Goal: Navigation & Orientation: Understand site structure

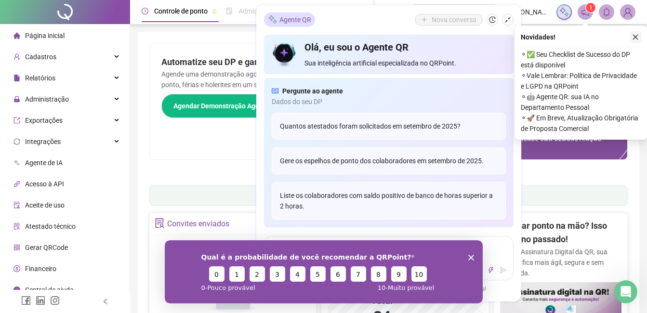
click at [637, 37] on icon "close" at bounding box center [635, 37] width 7 height 7
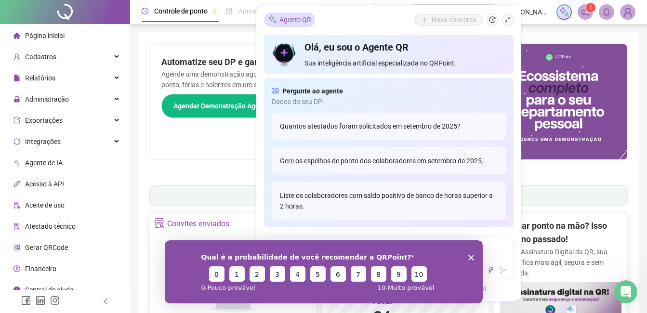
click at [626, 175] on div "Pague o QRPoint com Cartão de Crédito Sua assinatura: mais segurança, prática e…" at bounding box center [388, 110] width 479 height 135
click at [326, 28] on div "Agente QR Nova conversa Olá, eu sou o Agente QR Sua inteligência artificial esp…" at bounding box center [388, 153] width 265 height 297
click at [335, 58] on span "Sua inteligência artificial especializada no QRPoint." at bounding box center [405, 63] width 201 height 11
click at [332, 18] on div "Agente QR Nova conversa" at bounding box center [389, 20] width 250 height 14
click at [214, 153] on div "Automatize seu DP e ganhe mais tempo! 🚀 Agende uma demonstração agora e veja co…" at bounding box center [269, 102] width 239 height 116
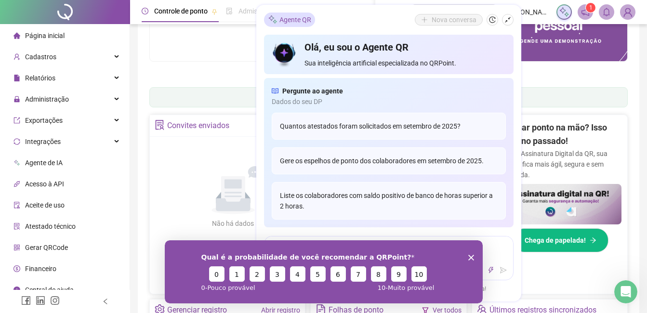
scroll to position [241, 0]
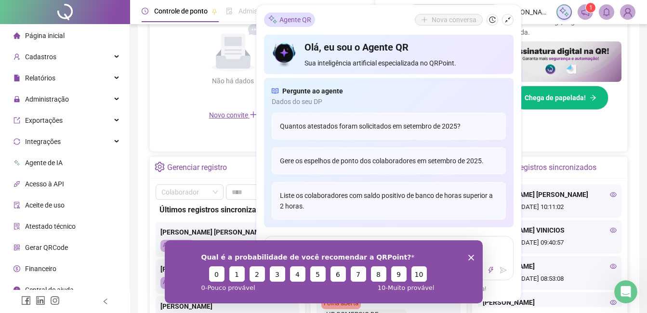
click at [469, 258] on polygon "Encerrar pesquisa" at bounding box center [471, 257] width 6 height 6
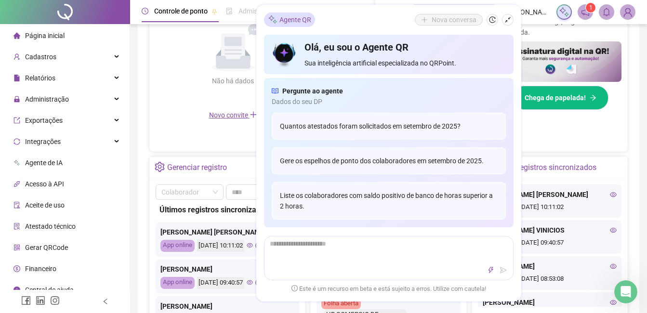
click at [576, 160] on div "Últimos registros sincronizados" at bounding box center [543, 168] width 107 height 16
click at [576, 139] on div "Assinar ponto na mão? Isso ficou no passado! Com a Assinatura Digital da QR, su…" at bounding box center [560, 59] width 133 height 172
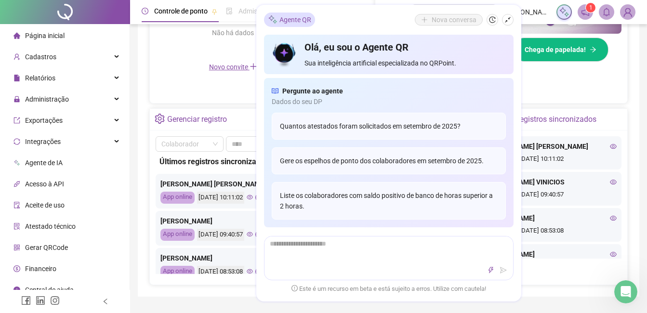
scroll to position [0, 0]
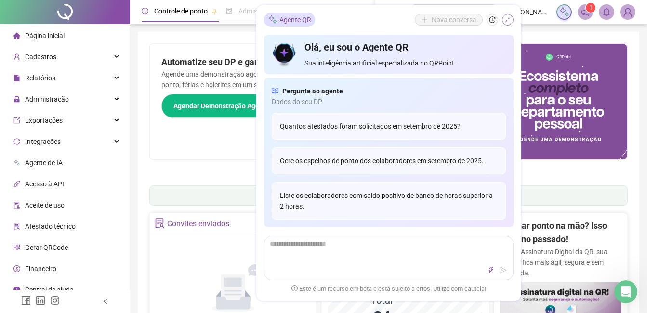
click at [510, 24] on button "button" at bounding box center [508, 20] width 12 height 12
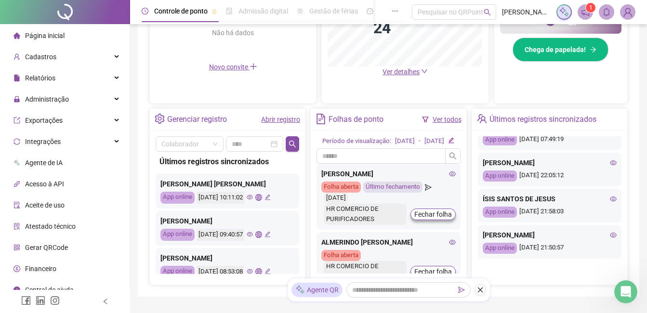
scroll to position [438, 0]
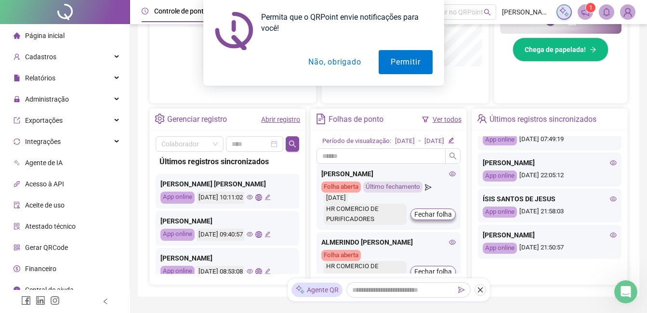
click at [336, 65] on button "Não, obrigado" at bounding box center [334, 62] width 77 height 24
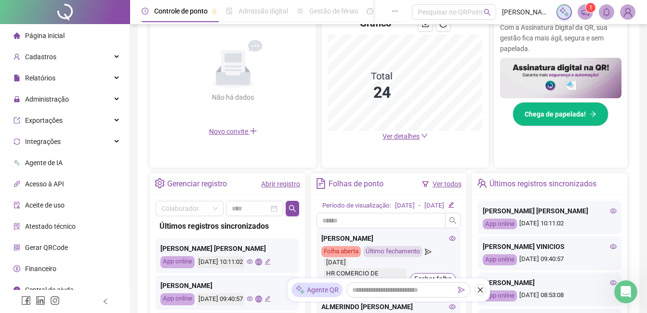
scroll to position [205, 0]
